Goal: Navigation & Orientation: Find specific page/section

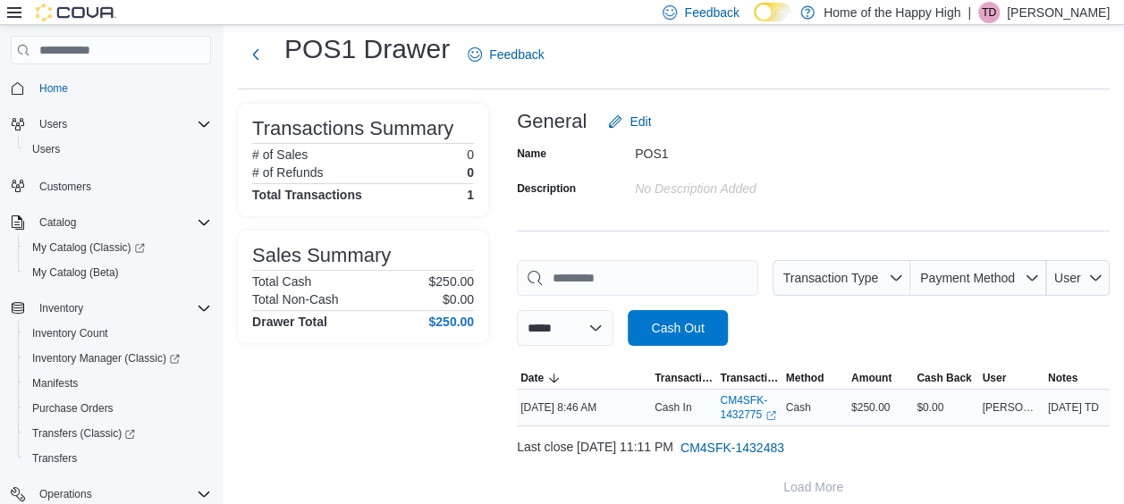
scroll to position [133, 0]
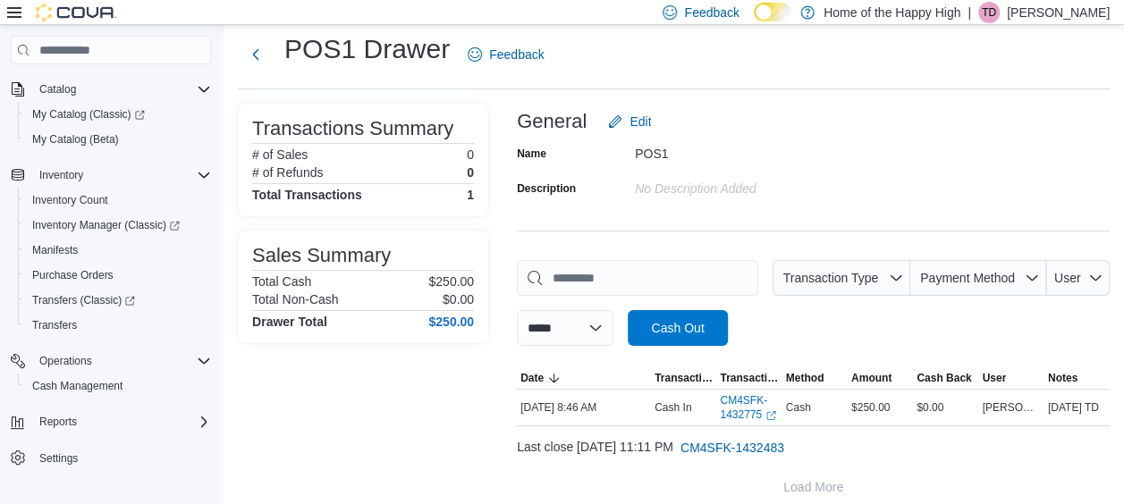
click at [1071, 25] on div "Feedback Dark Mode Home of the Happy High | TD [PERSON_NAME]" at bounding box center [882, 13] width 454 height 36
click at [1073, 22] on p "[PERSON_NAME]" at bounding box center [1058, 12] width 103 height 21
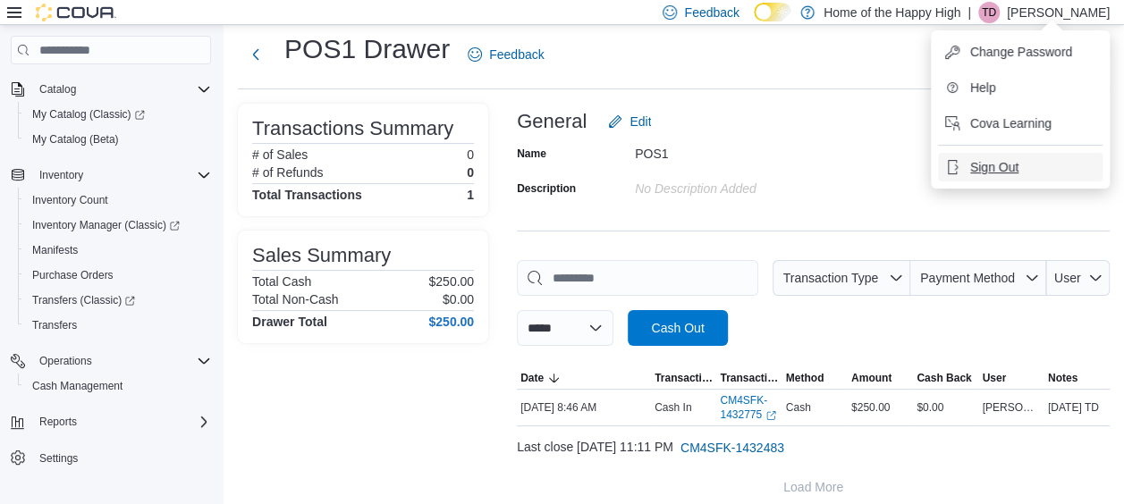
click at [1005, 158] on span "Sign Out" at bounding box center [994, 167] width 48 height 18
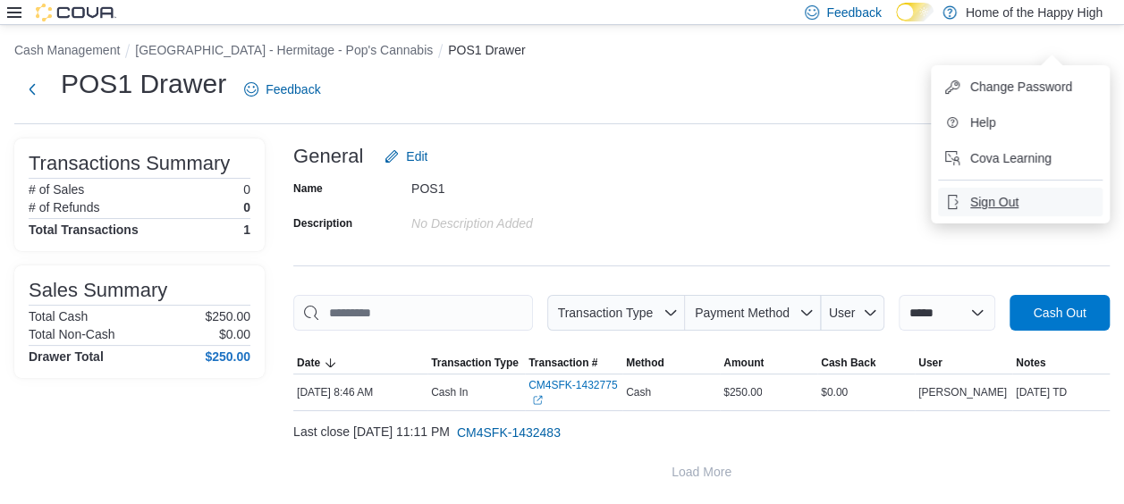
scroll to position [4, 0]
